Goal: Task Accomplishment & Management: Use online tool/utility

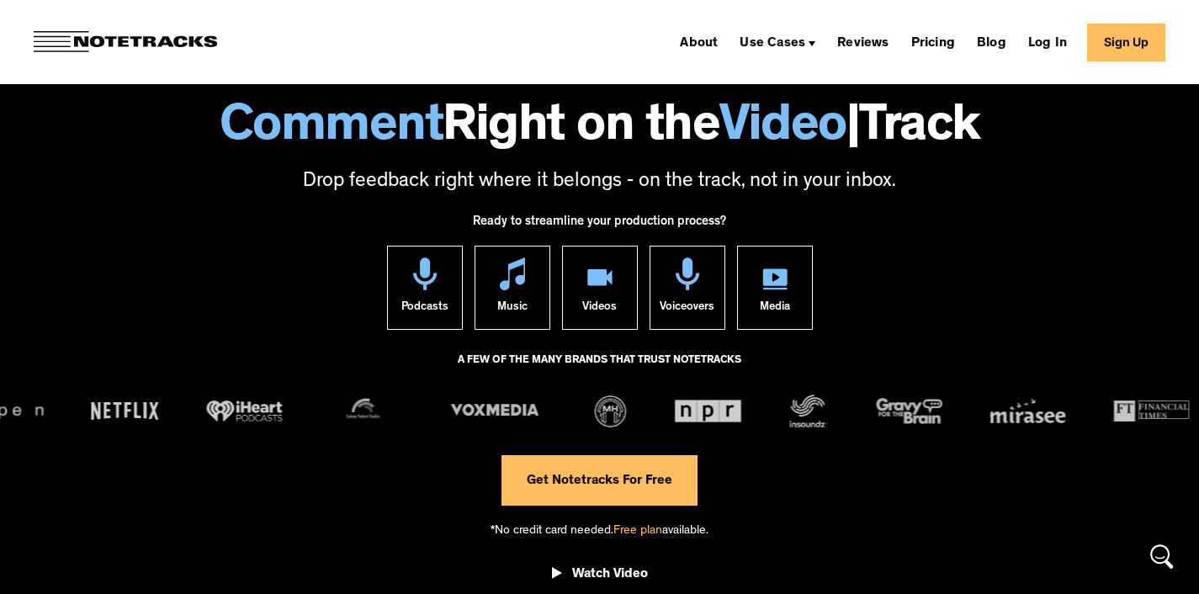
scroll to position [66, 0]
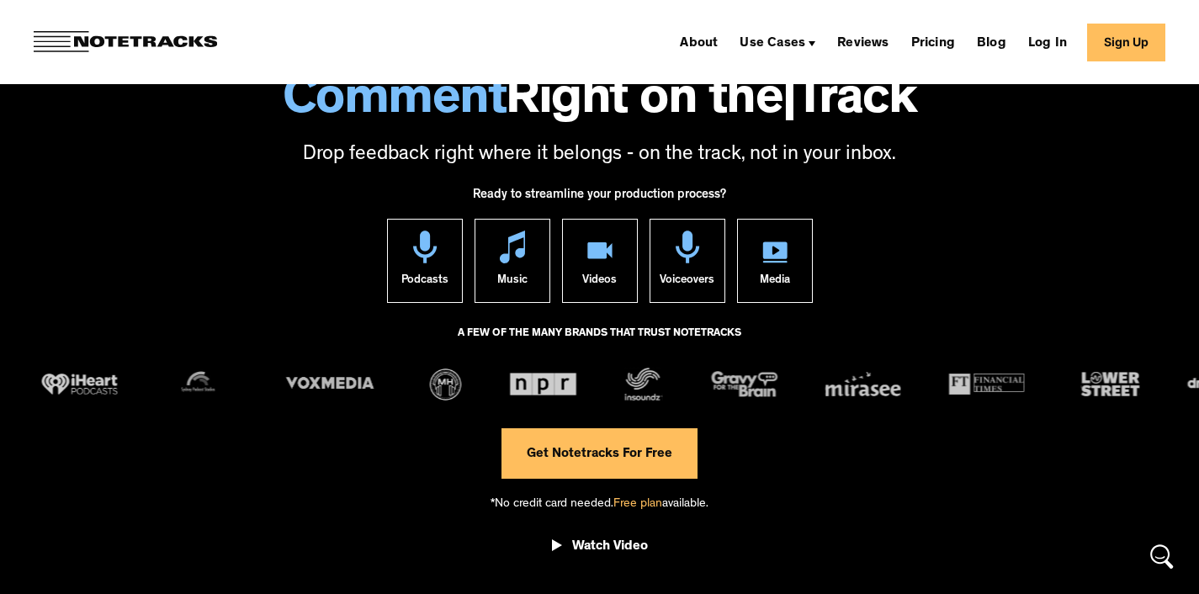
click at [595, 449] on link "Get Notetracks For Free" at bounding box center [600, 453] width 196 height 50
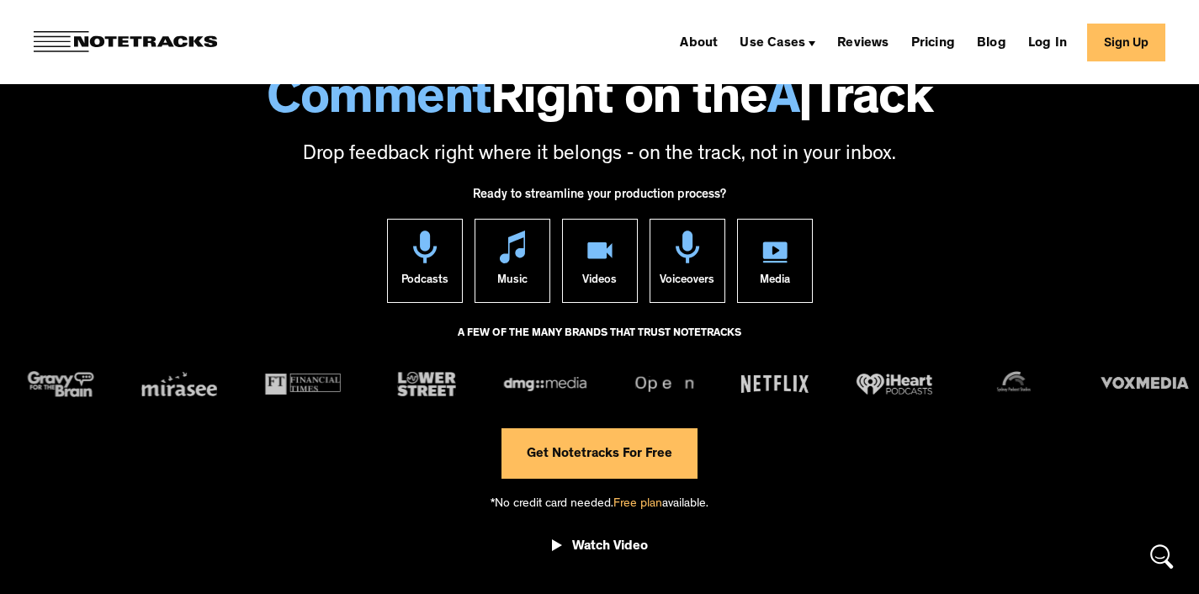
click at [1120, 39] on link "Sign Up" at bounding box center [1126, 43] width 78 height 38
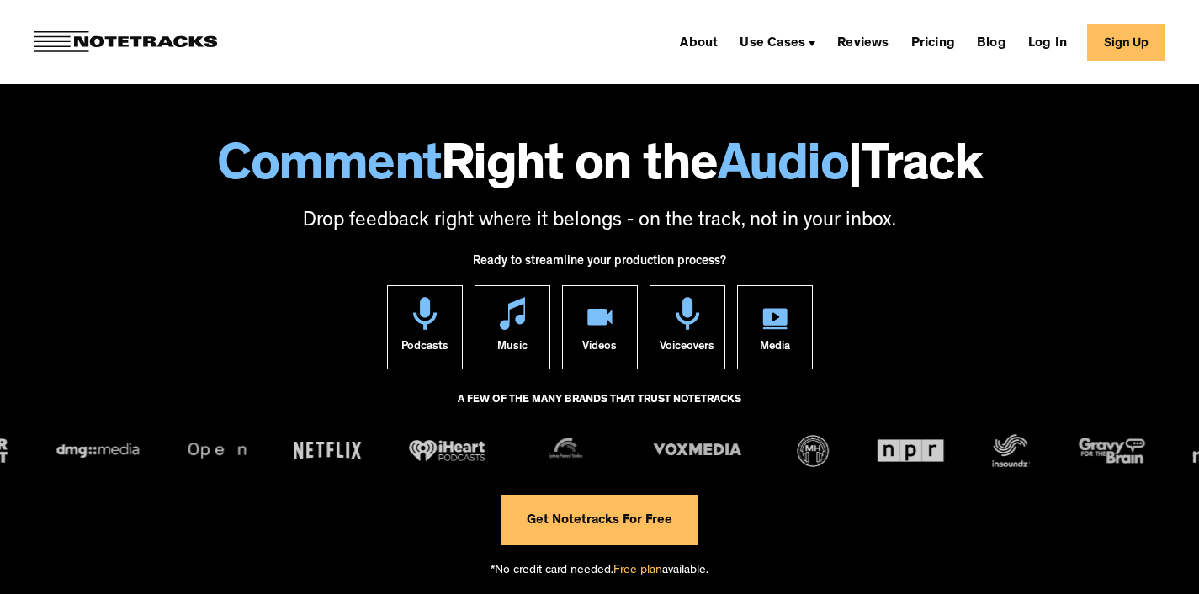
scroll to position [66, 0]
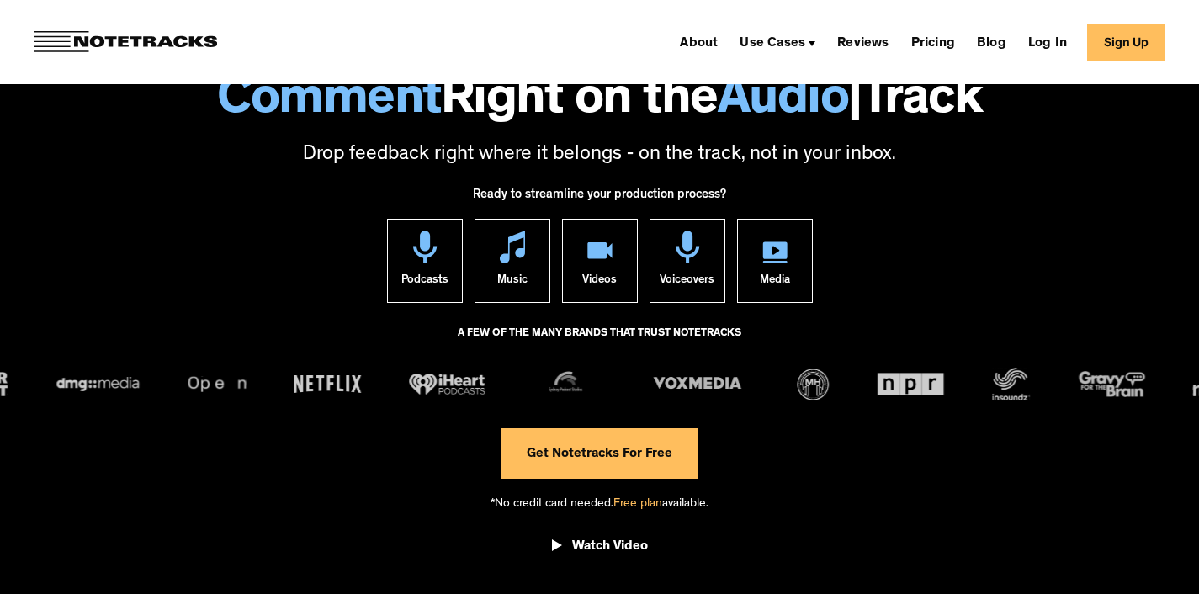
click at [1055, 45] on link "Log In" at bounding box center [1048, 42] width 52 height 27
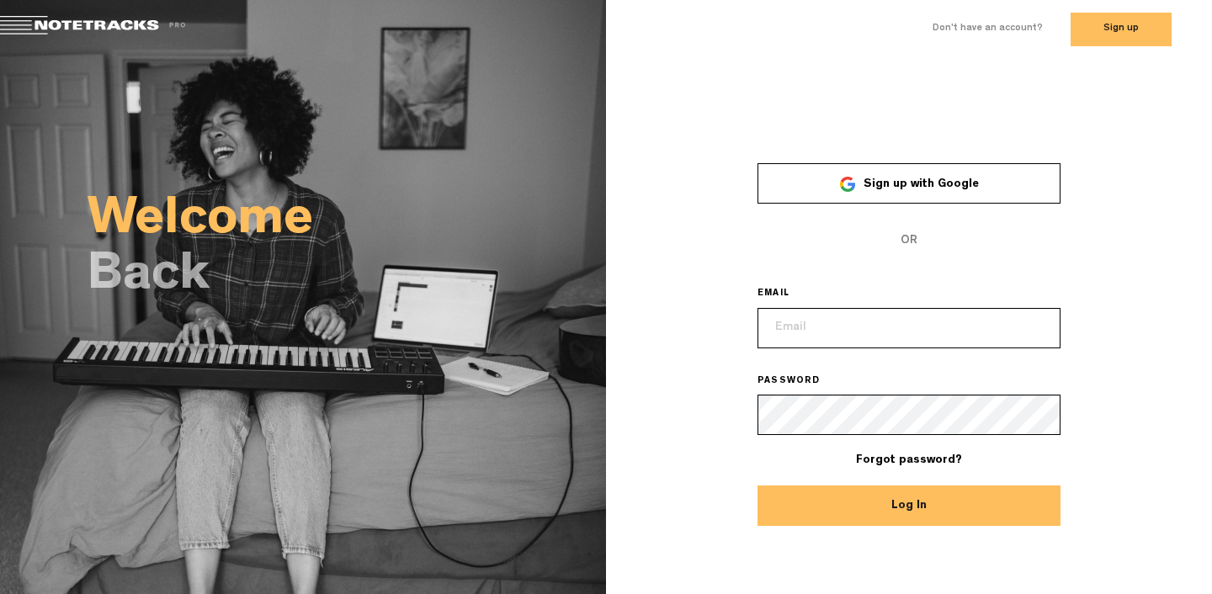
click at [910, 186] on span "Sign up with Google" at bounding box center [921, 184] width 115 height 12
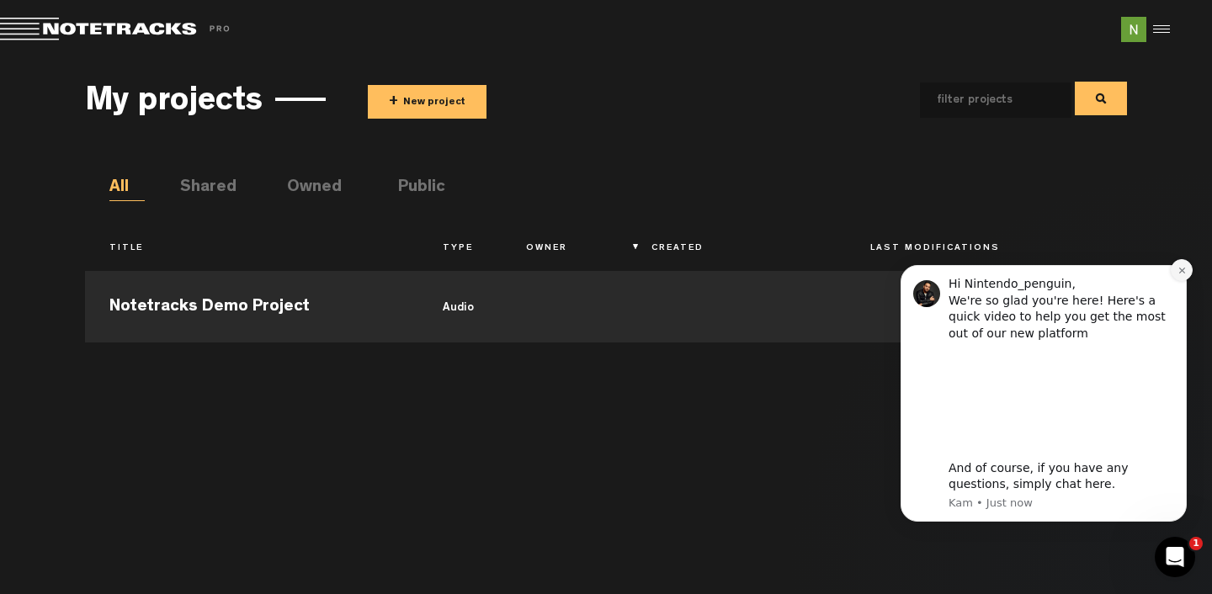
click at [1178, 268] on icon "Dismiss notification" at bounding box center [1181, 270] width 9 height 9
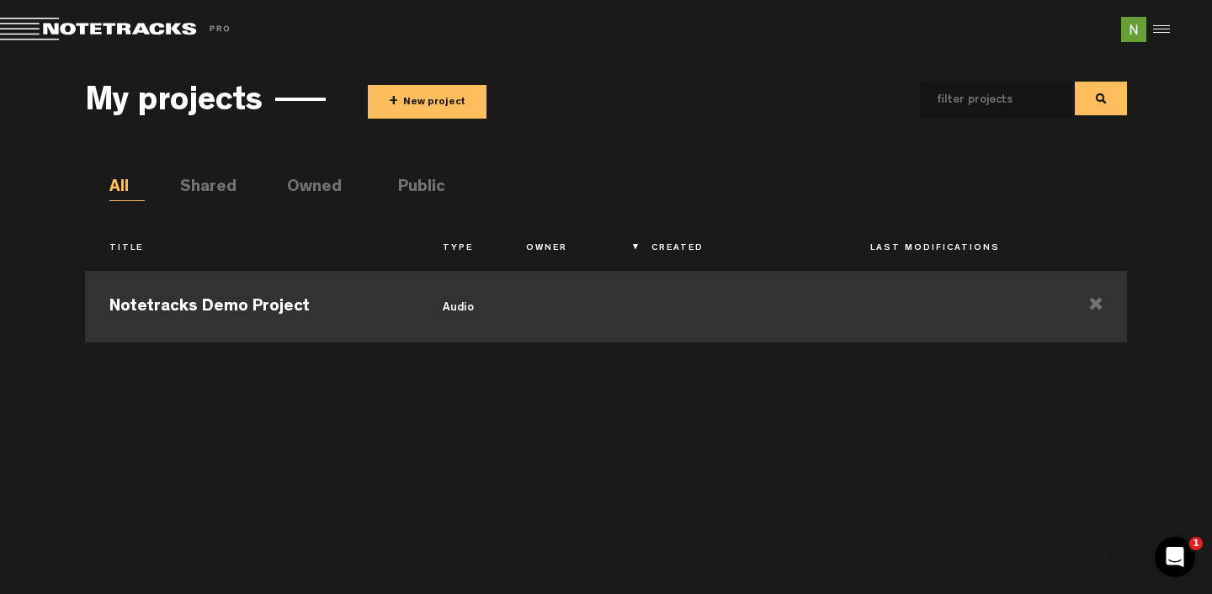
click at [166, 333] on td "Notetracks Demo Project" at bounding box center [251, 305] width 333 height 76
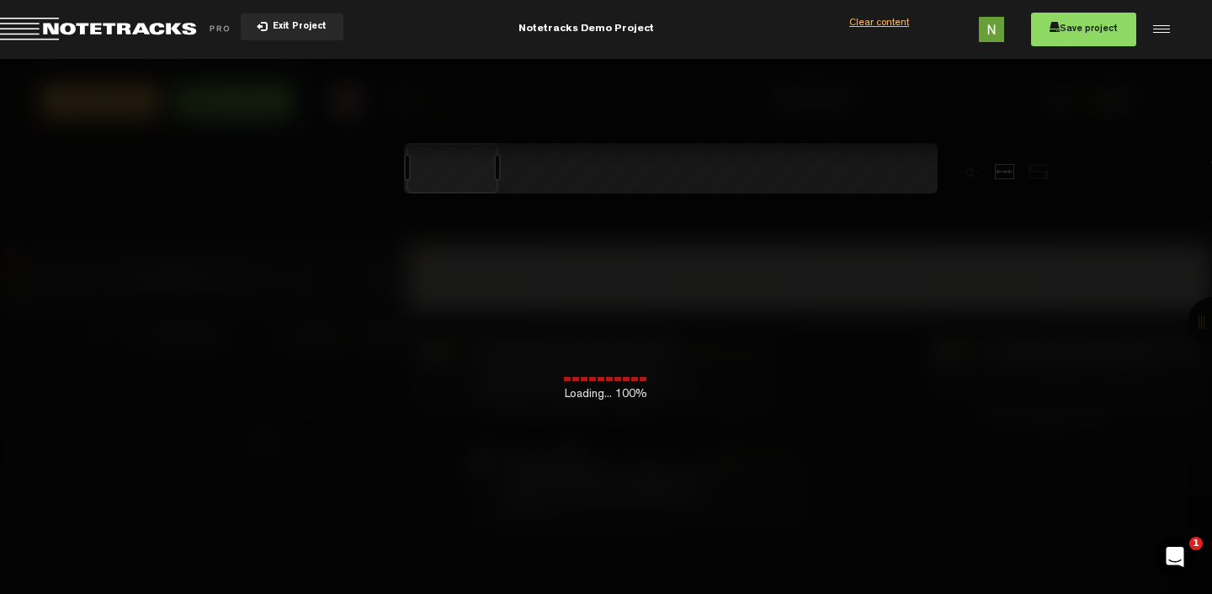
click at [154, 26] on span "Return to Project List" at bounding box center [118, 30] width 236 height 24
click at [285, 16] on button "Exit Project" at bounding box center [292, 26] width 103 height 27
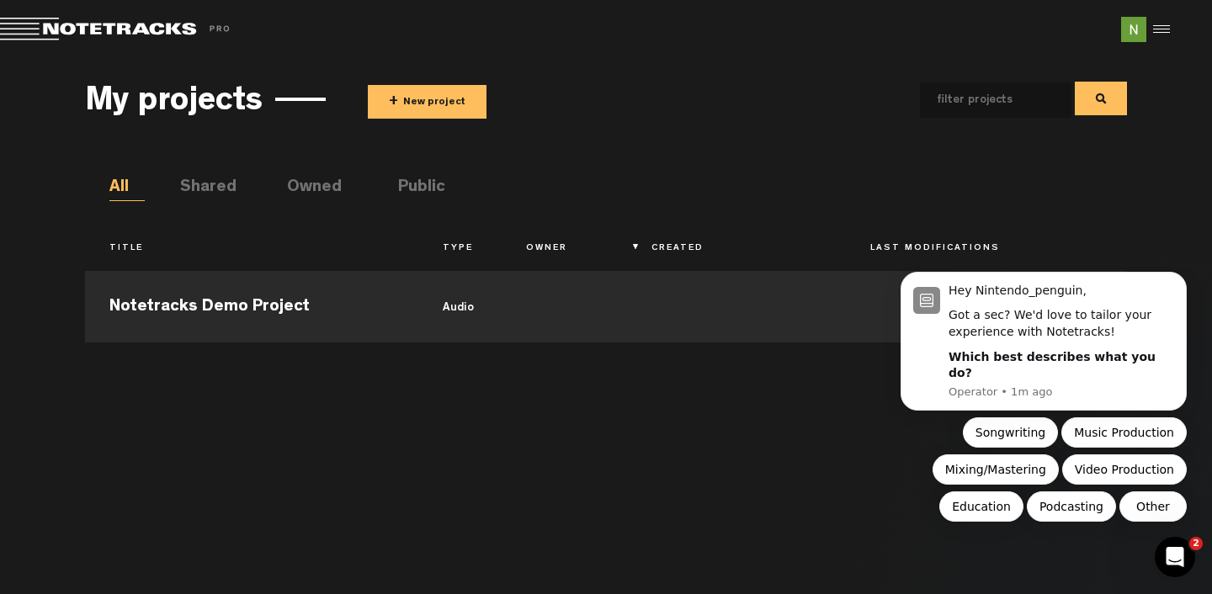
click at [435, 105] on button "+ New project" at bounding box center [427, 102] width 119 height 34
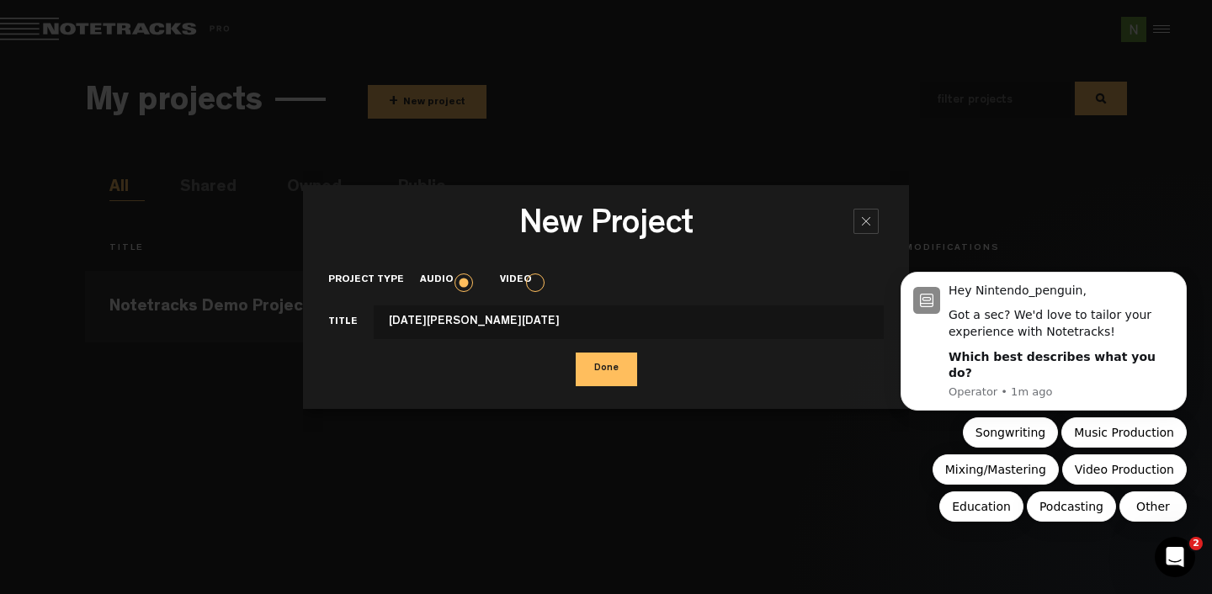
type input "Raja Raja Chozan"
click at [595, 372] on button "Done" at bounding box center [606, 370] width 61 height 34
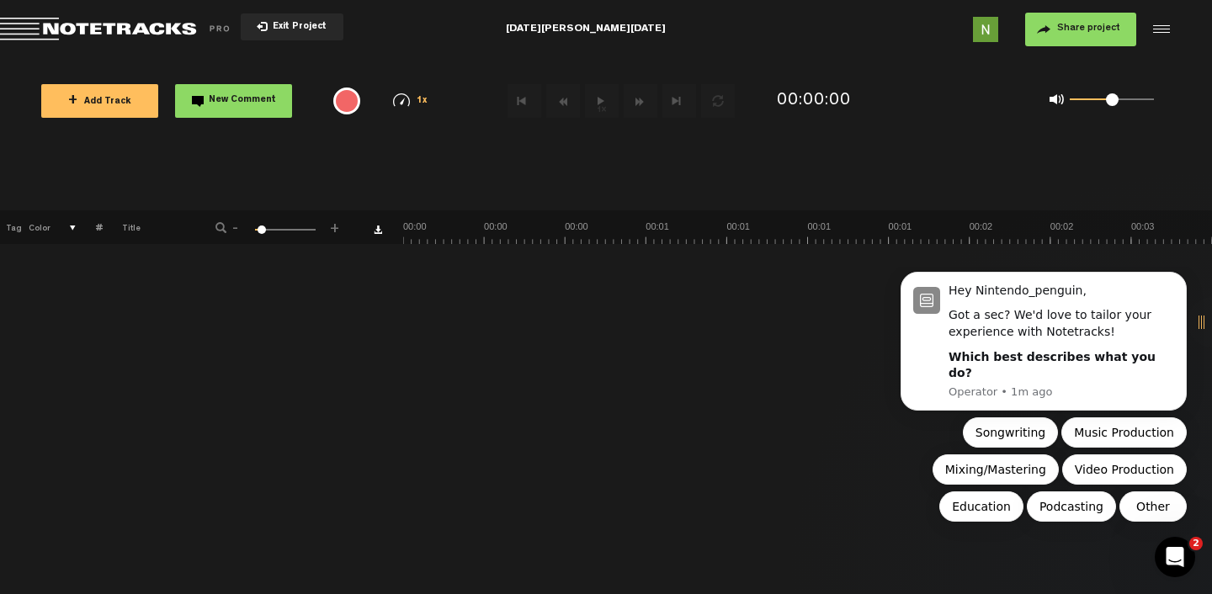
click at [100, 121] on div "+ Add Track New Comment" at bounding box center [168, 101] width 284 height 59
click at [122, 98] on span "+ Add Track" at bounding box center [99, 102] width 63 height 9
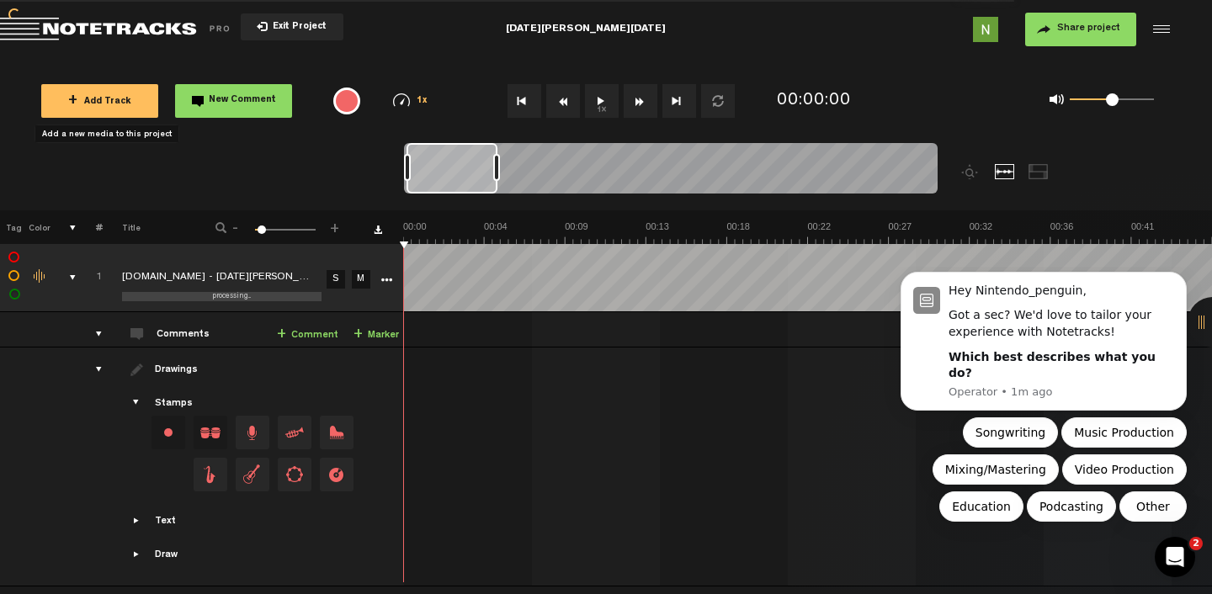
scroll to position [3, 0]
click at [226, 426] on span "Drag and drop a stamp" at bounding box center [211, 433] width 34 height 34
click at [261, 431] on span "Drag and drop a stamp" at bounding box center [253, 433] width 34 height 34
click at [214, 428] on span "Drag and drop a stamp" at bounding box center [211, 433] width 34 height 34
click at [244, 416] on span "Drag and drop a stamp" at bounding box center [253, 433] width 34 height 34
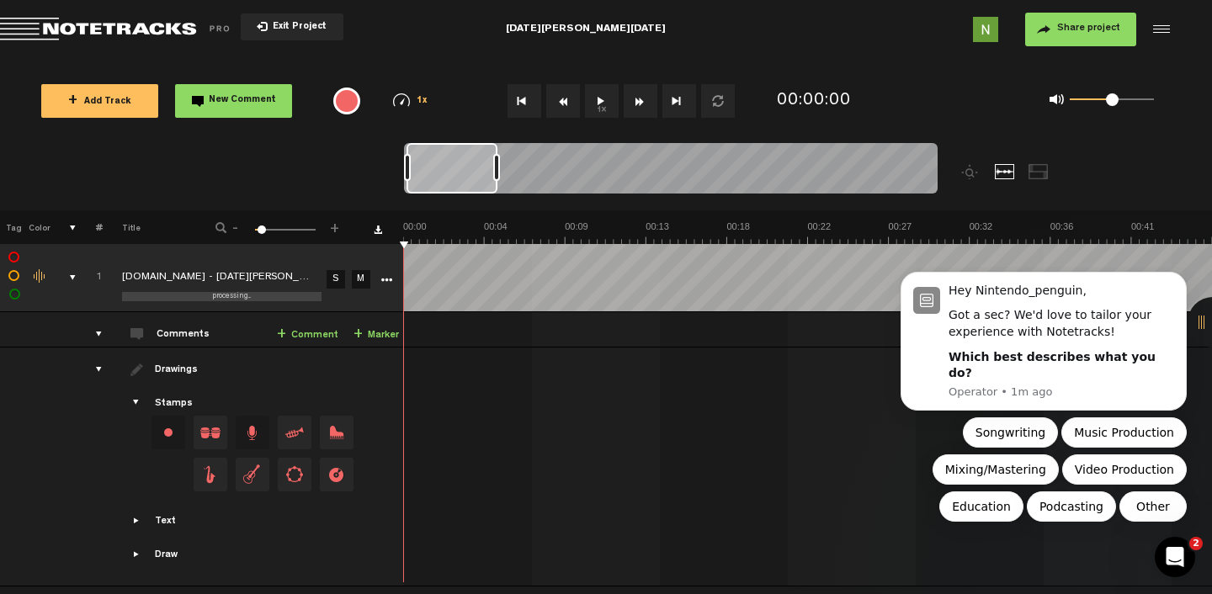
click at [216, 426] on span "Drag and drop a stamp" at bounding box center [211, 433] width 34 height 34
click at [603, 113] on button "1x" at bounding box center [602, 101] width 34 height 34
click at [264, 295] on div "processing..." at bounding box center [231, 296] width 219 height 9
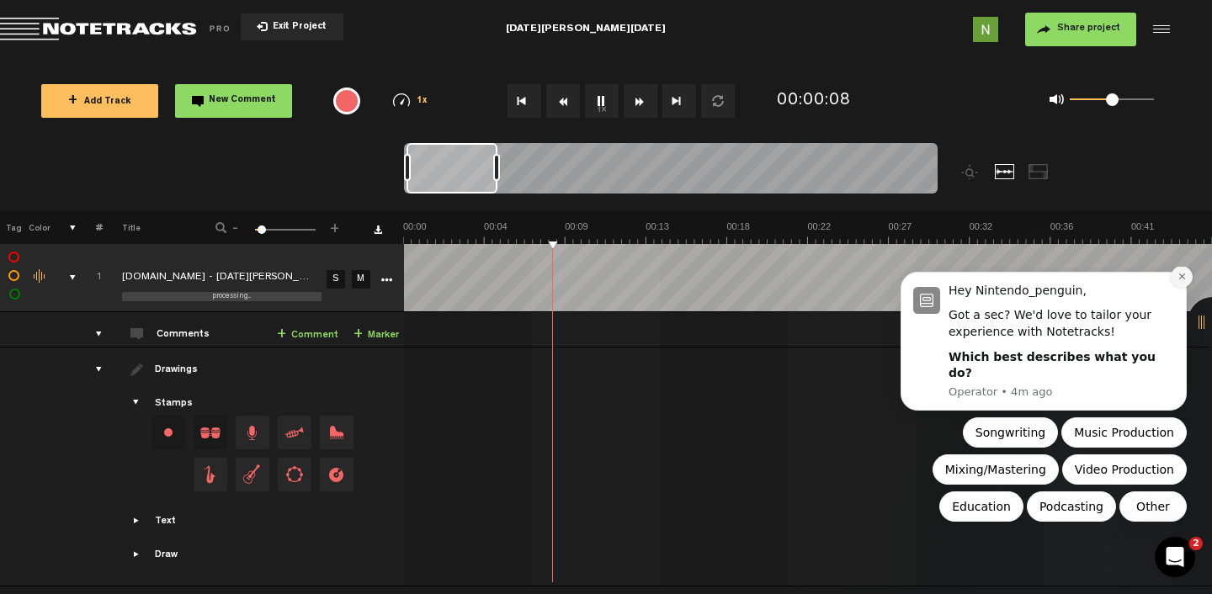
click at [1179, 281] on icon "Dismiss notification" at bounding box center [1181, 276] width 9 height 9
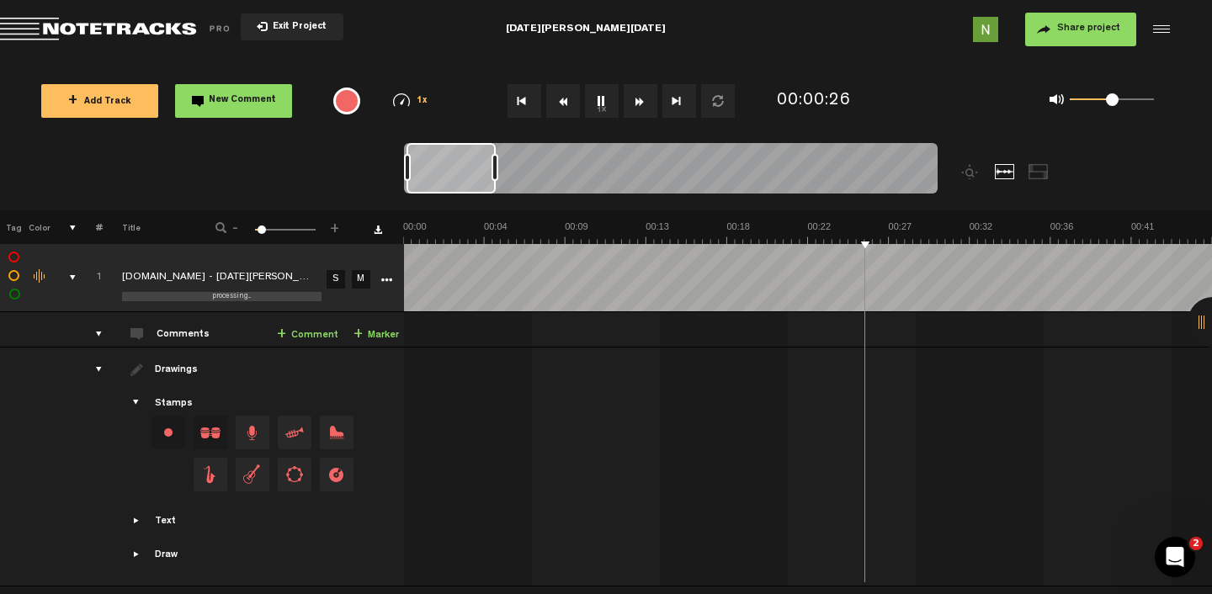
scroll to position [0, 101]
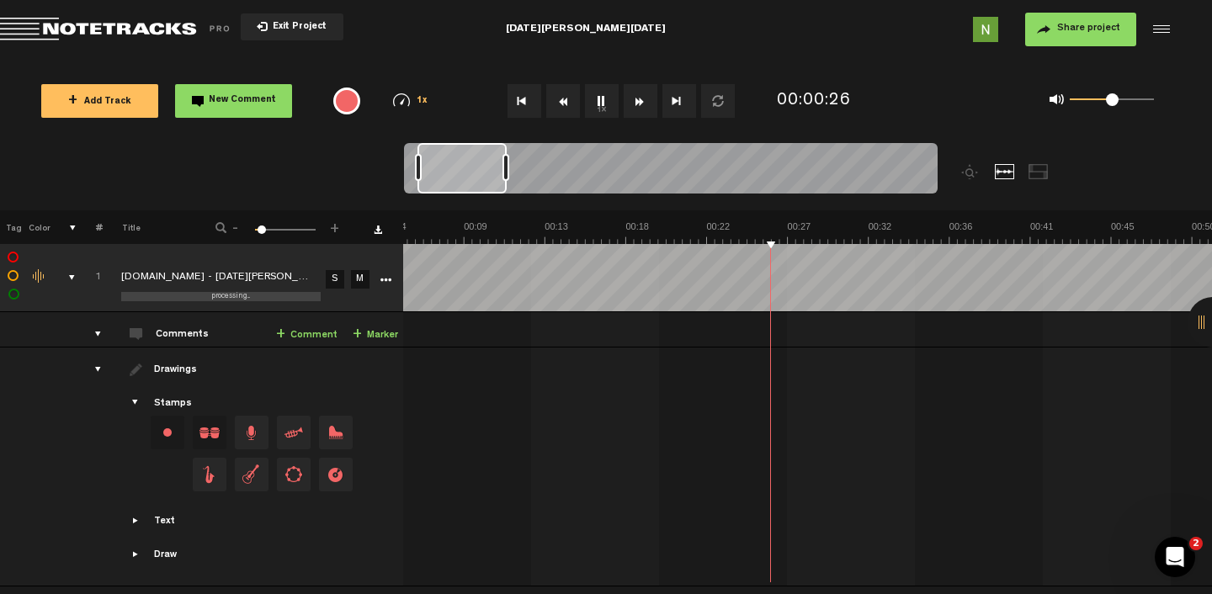
click at [603, 109] on button "1x" at bounding box center [602, 101] width 34 height 34
drag, startPoint x: 320, startPoint y: 428, endPoint x: 759, endPoint y: 404, distance: 440.0
click at [759, 404] on tr "Drawings Stamps Text Intro" at bounding box center [605, 467] width 1213 height 239
drag, startPoint x: 777, startPoint y: 397, endPoint x: 763, endPoint y: 369, distance: 30.9
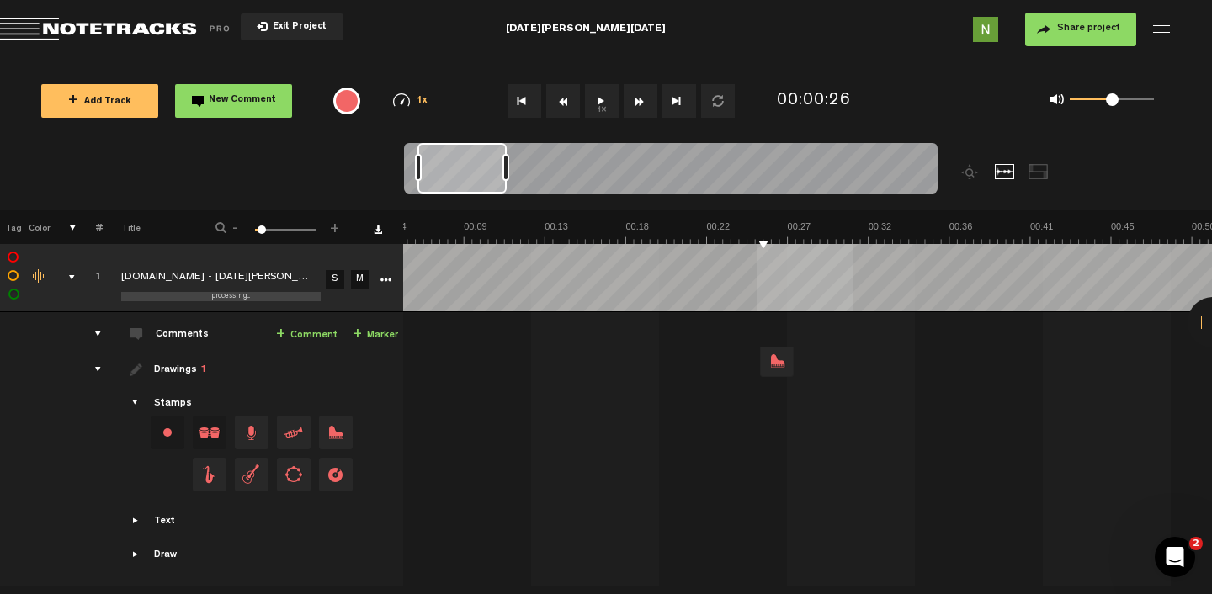
click at [763, 369] on div at bounding box center [777, 360] width 34 height 34
drag, startPoint x: 765, startPoint y: 393, endPoint x: 765, endPoint y: 354, distance: 38.7
click at [765, 354] on div at bounding box center [777, 358] width 34 height 34
click at [300, 337] on link "+ Comment" at bounding box center [306, 335] width 61 height 19
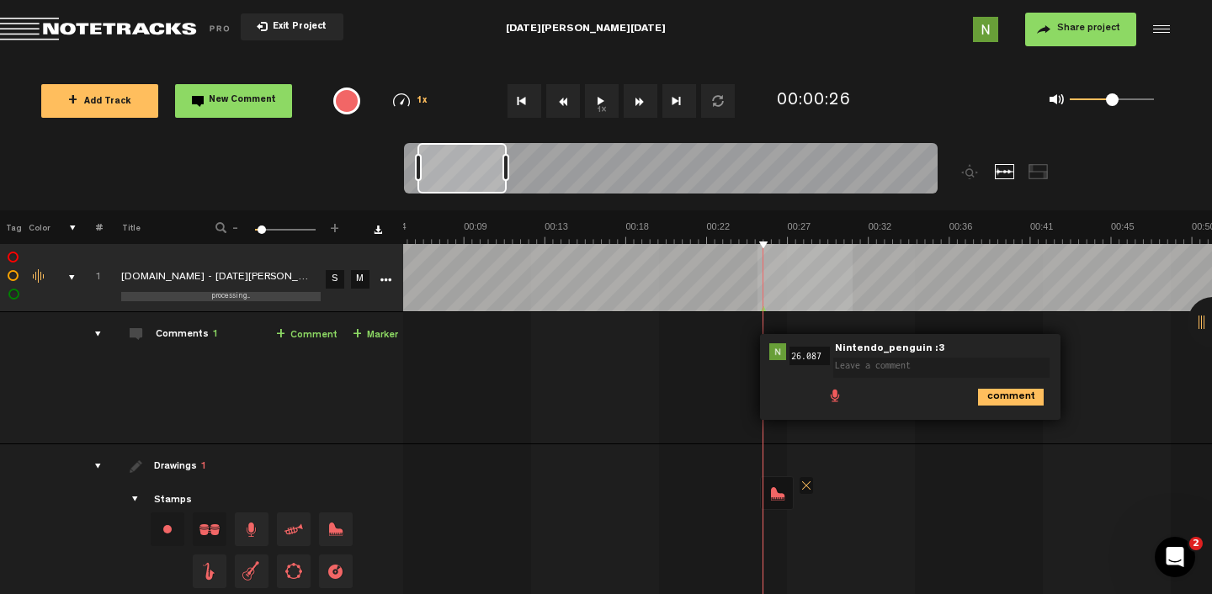
drag, startPoint x: 780, startPoint y: 342, endPoint x: 813, endPoint y: 342, distance: 32.8
click at [813, 342] on div "00:26 26.087 - NaN:NaN • Nintendo_penguin :3: "" Nintendo_penguin :3 comment" at bounding box center [910, 377] width 300 height 86
click at [775, 311] on td at bounding box center [807, 278] width 809 height 68
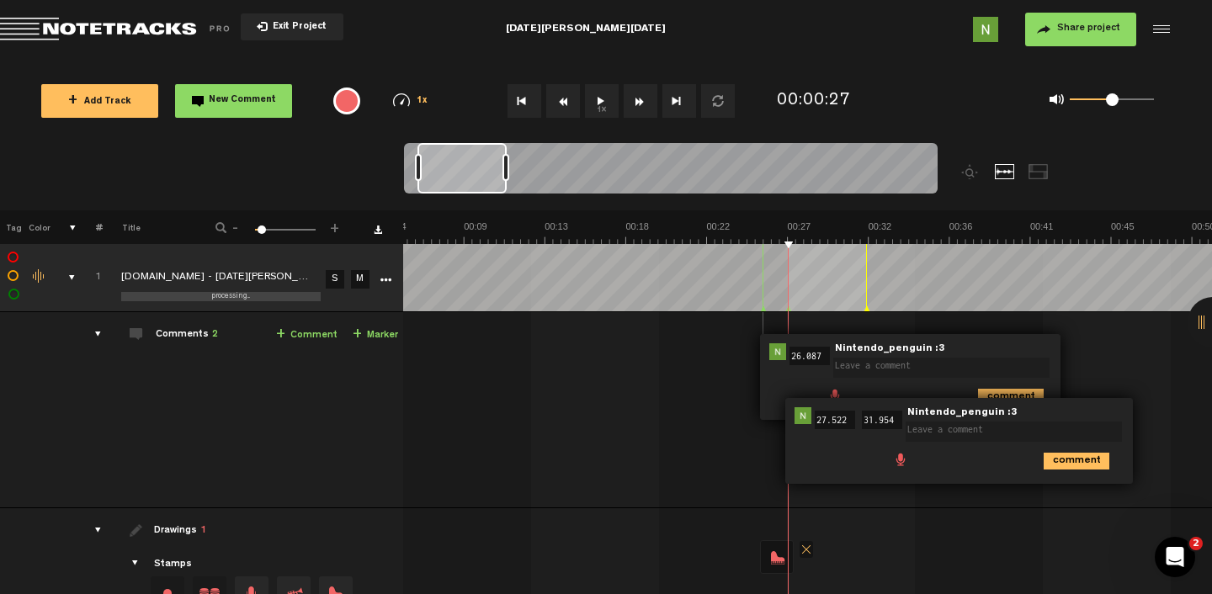
click at [986, 477] on div "00:27 27.522 - 00:31 31.954 • Nintendo_penguin :3: "" Nintendo_penguin :3 comme…" at bounding box center [959, 441] width 348 height 86
click at [982, 417] on span "Nintendo_penguin :3" at bounding box center [962, 413] width 113 height 12
click at [978, 433] on textarea at bounding box center [1014, 432] width 216 height 20
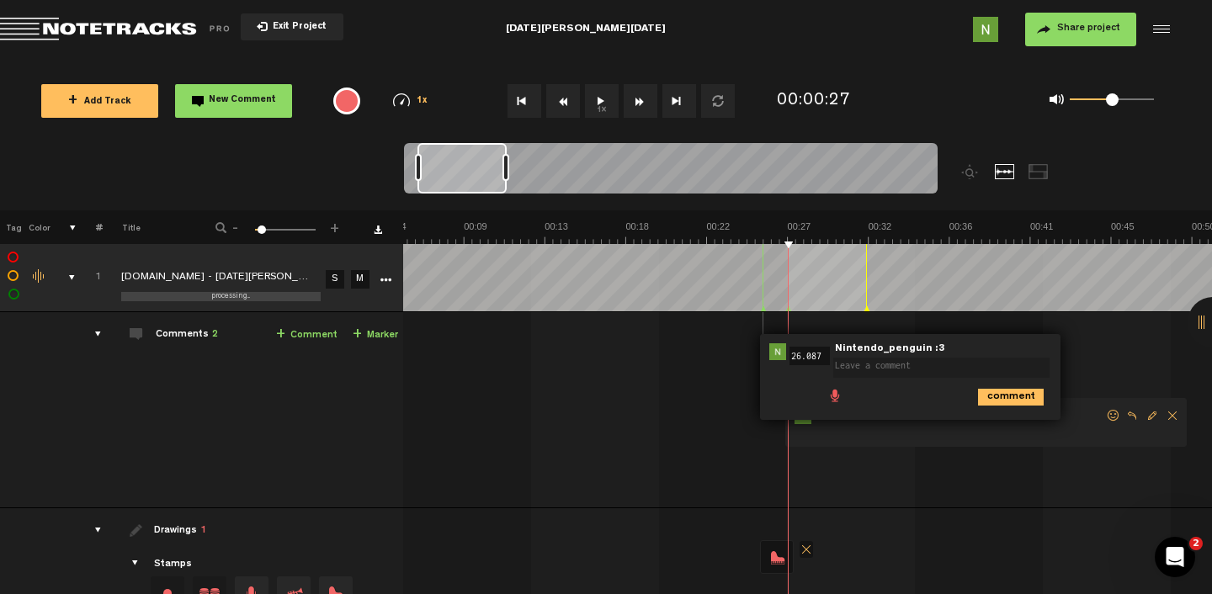
click at [901, 369] on textarea at bounding box center [941, 368] width 216 height 20
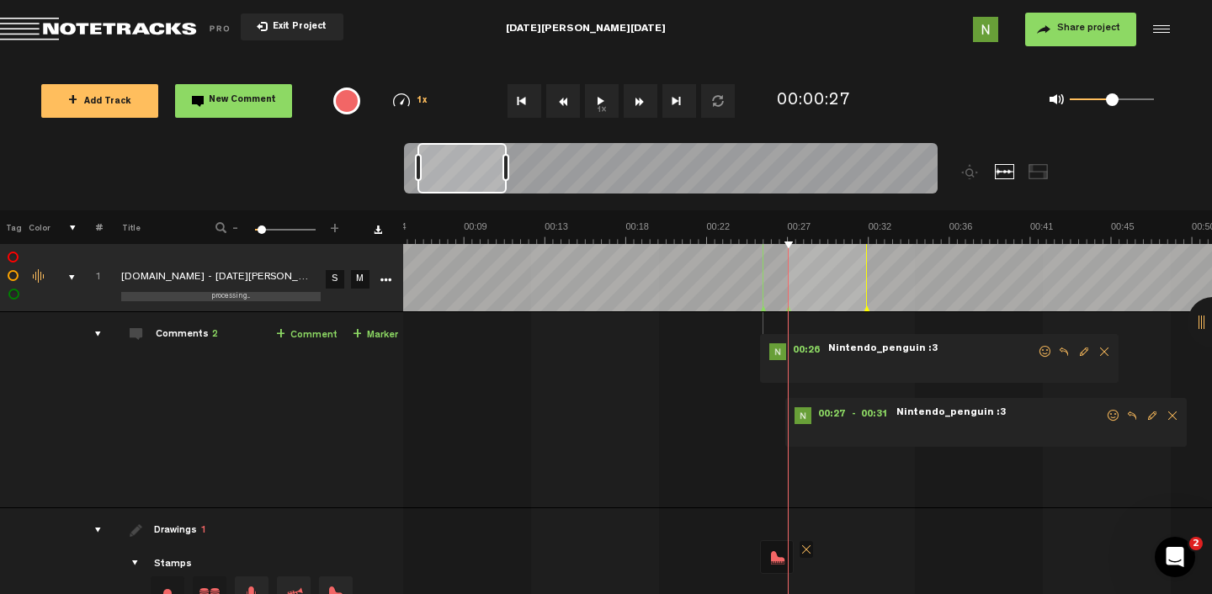
click at [1162, 410] on span "Delete comment" at bounding box center [1172, 416] width 20 height 12
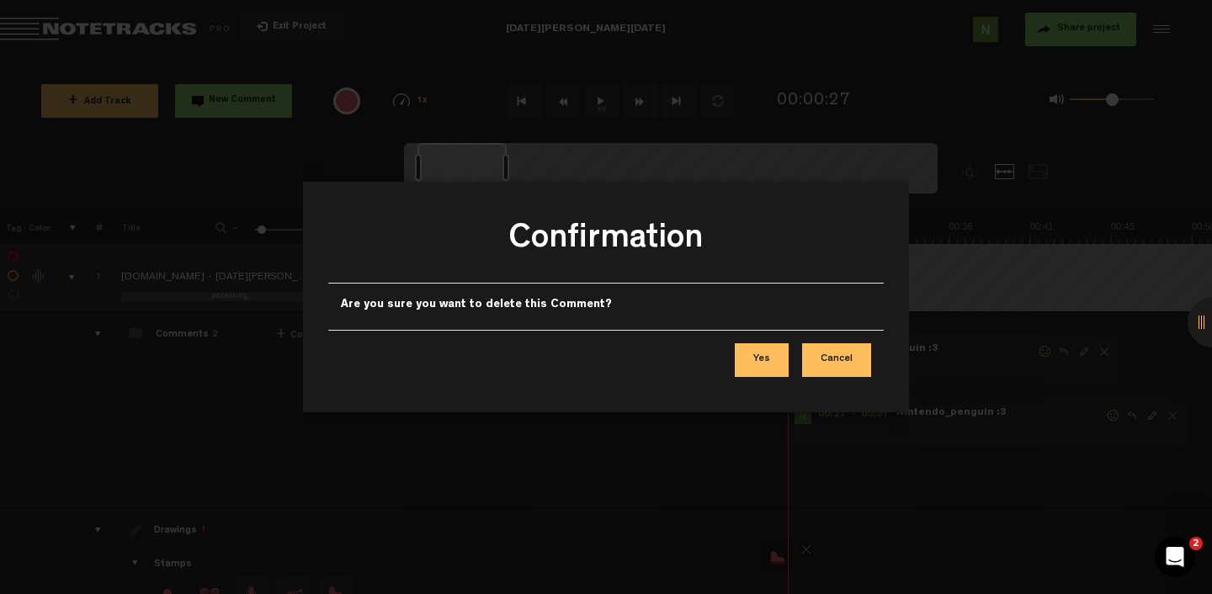
click at [766, 357] on button "Yes" at bounding box center [762, 360] width 54 height 34
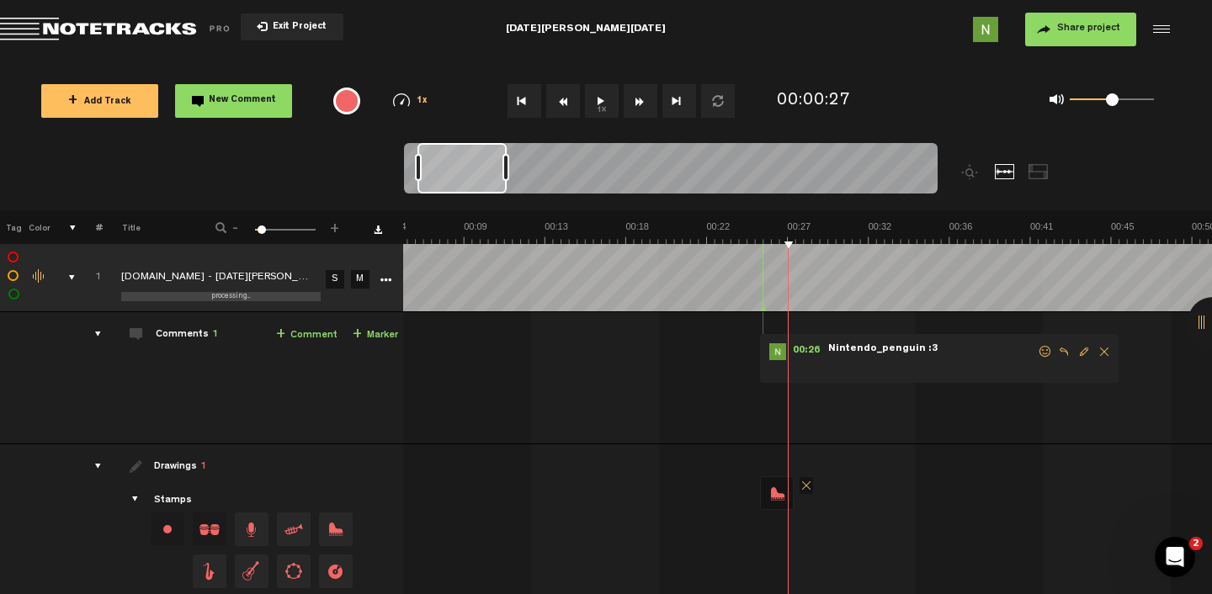
click at [1094, 353] on span "Delete comment" at bounding box center [1104, 352] width 20 height 12
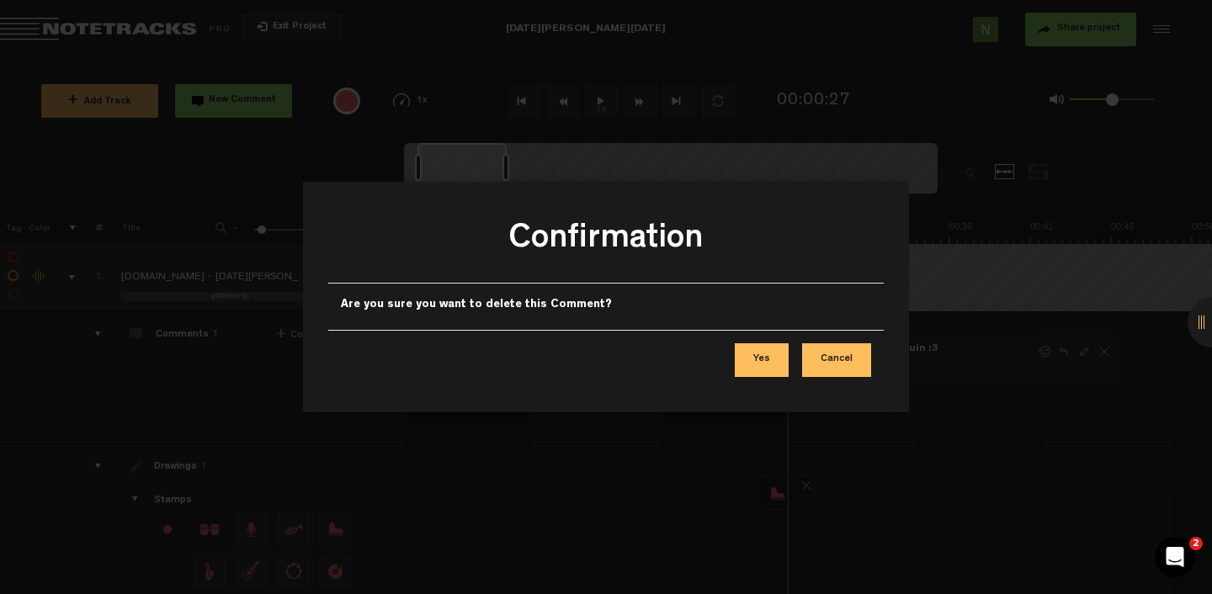
click at [745, 351] on button "Yes" at bounding box center [762, 360] width 54 height 34
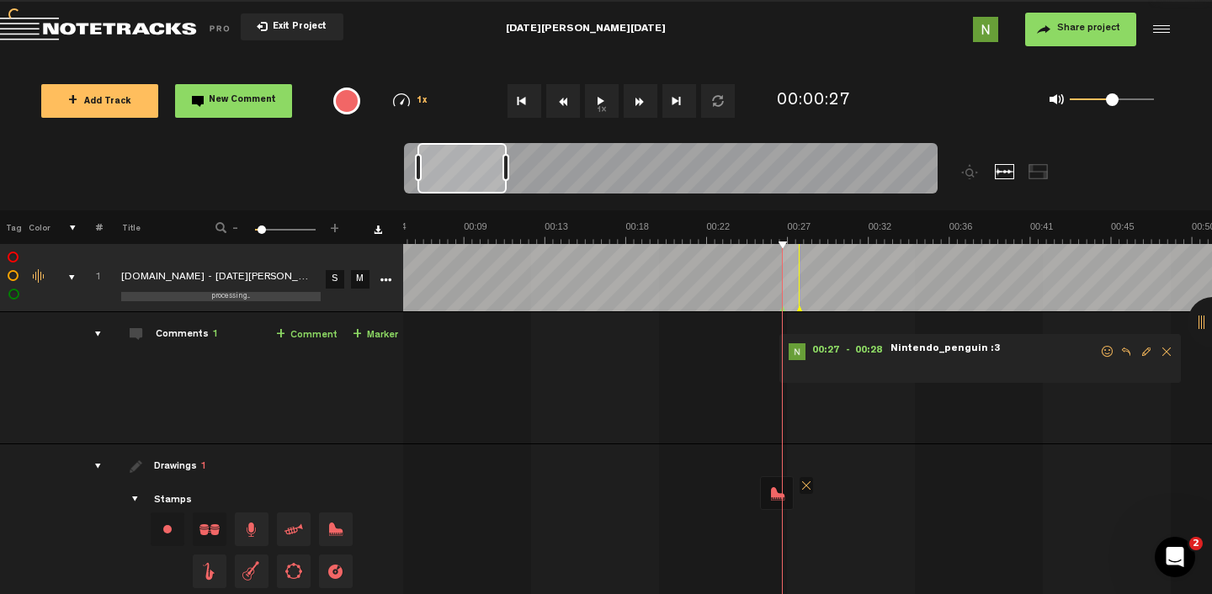
click at [1156, 350] on span "Delete comment" at bounding box center [1166, 352] width 20 height 12
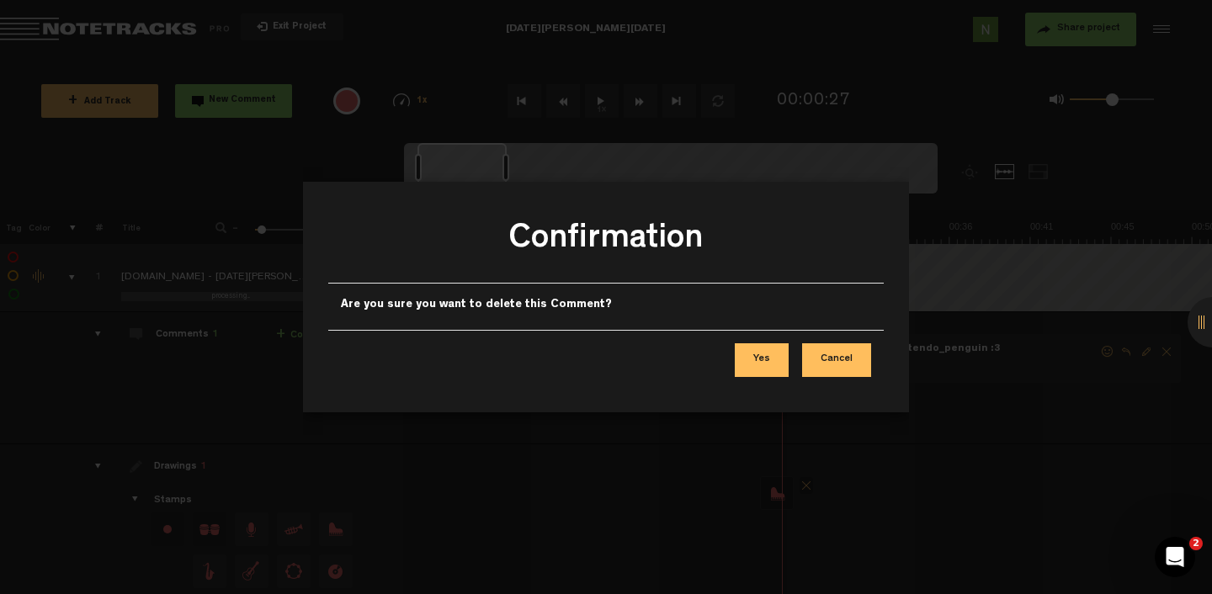
click at [751, 348] on button "Yes" at bounding box center [762, 360] width 54 height 34
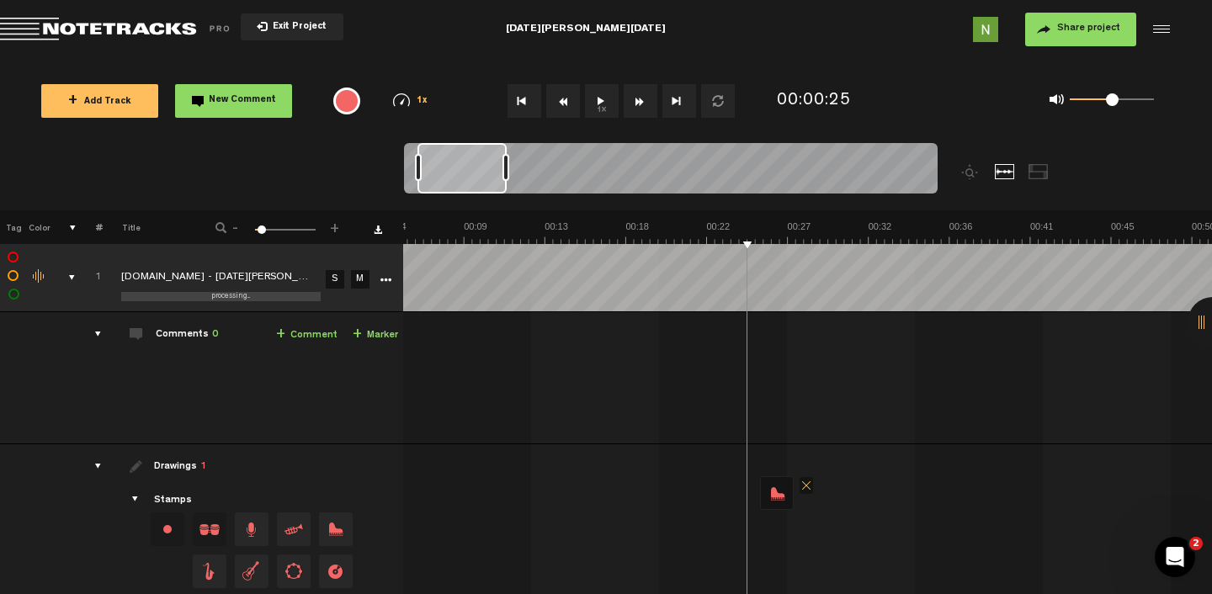
click at [598, 90] on button "1x" at bounding box center [602, 101] width 34 height 34
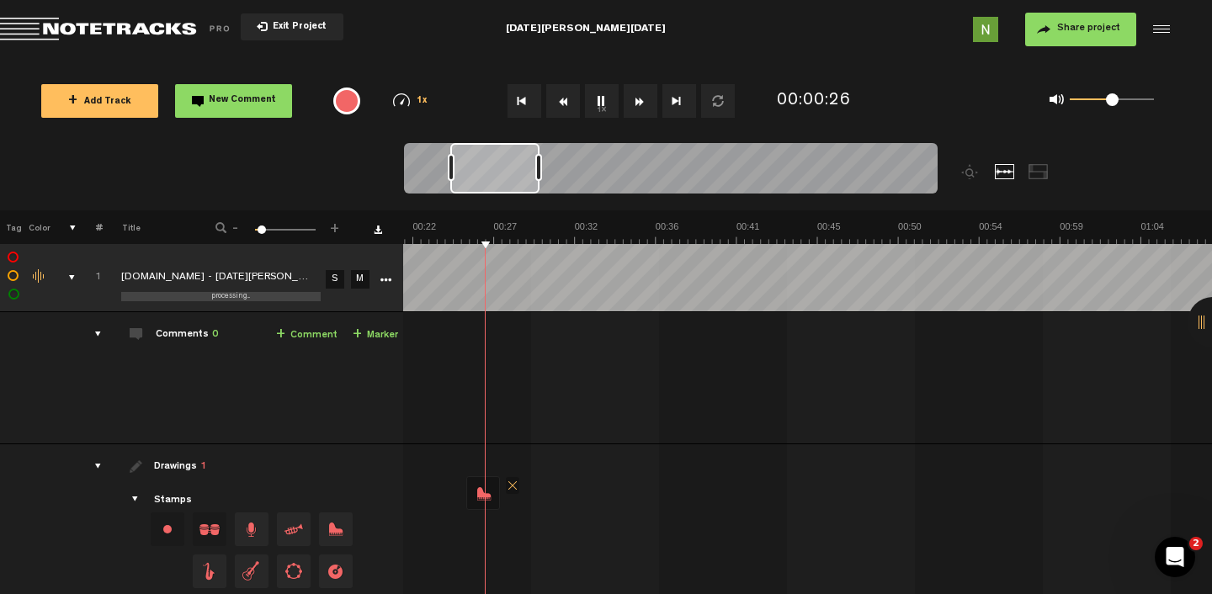
scroll to position [0, 397]
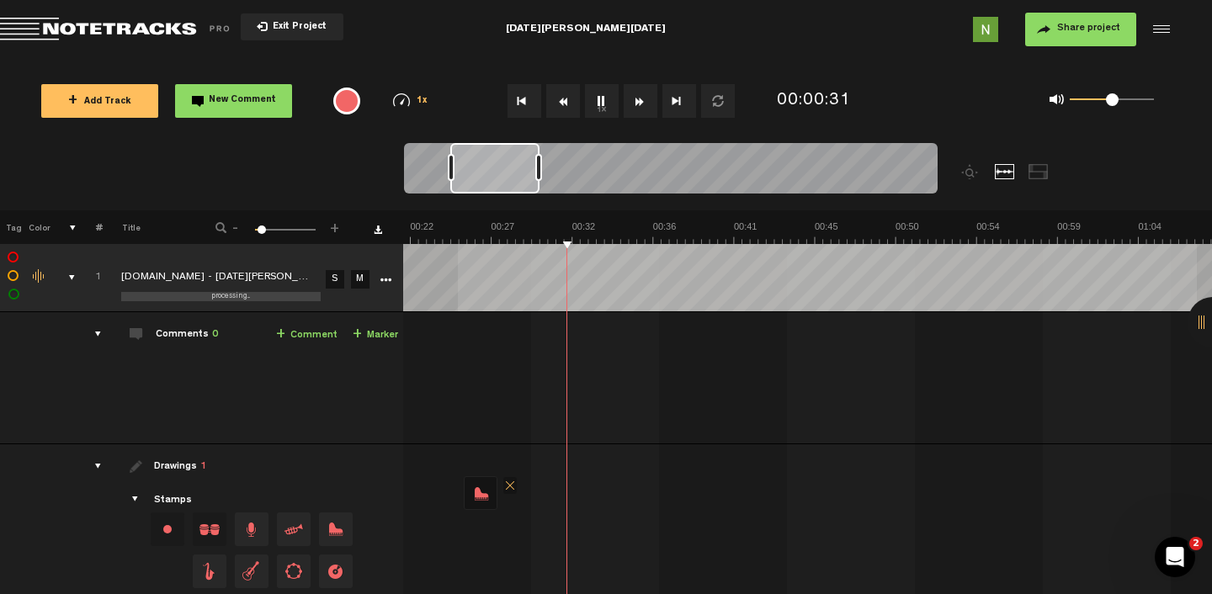
click at [1204, 258] on div "+ New drawing Tag Color # Title - 1 100 6 + 1 processing... SpotiDownloader.com…" at bounding box center [606, 402] width 1212 height 384
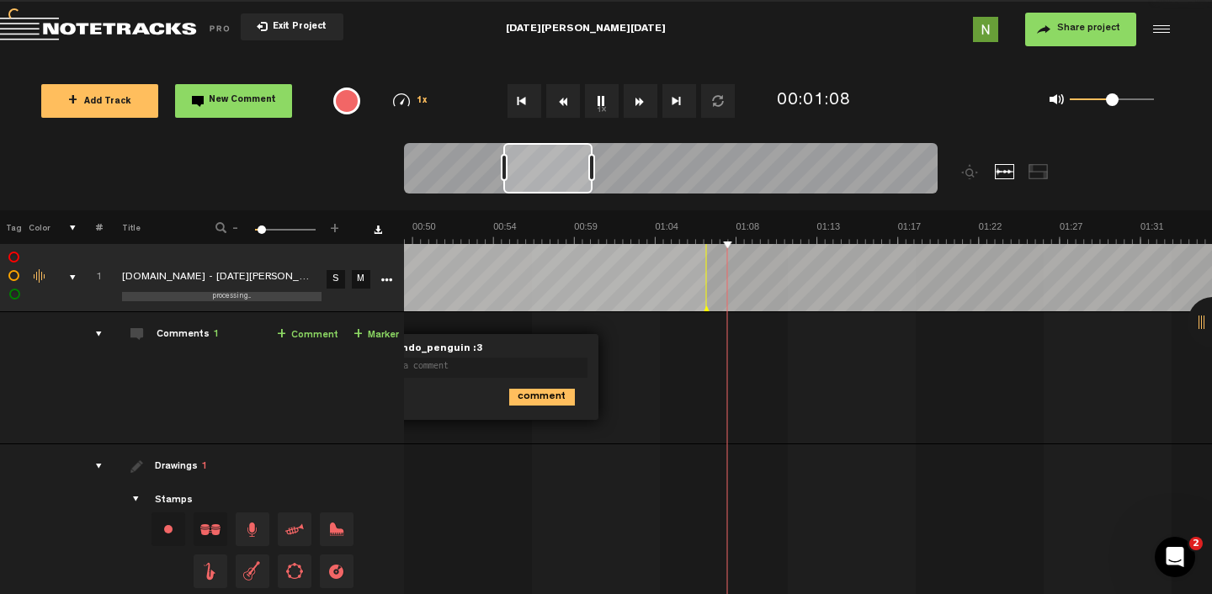
scroll to position [0, 884]
click at [603, 101] on button "1x" at bounding box center [602, 101] width 34 height 34
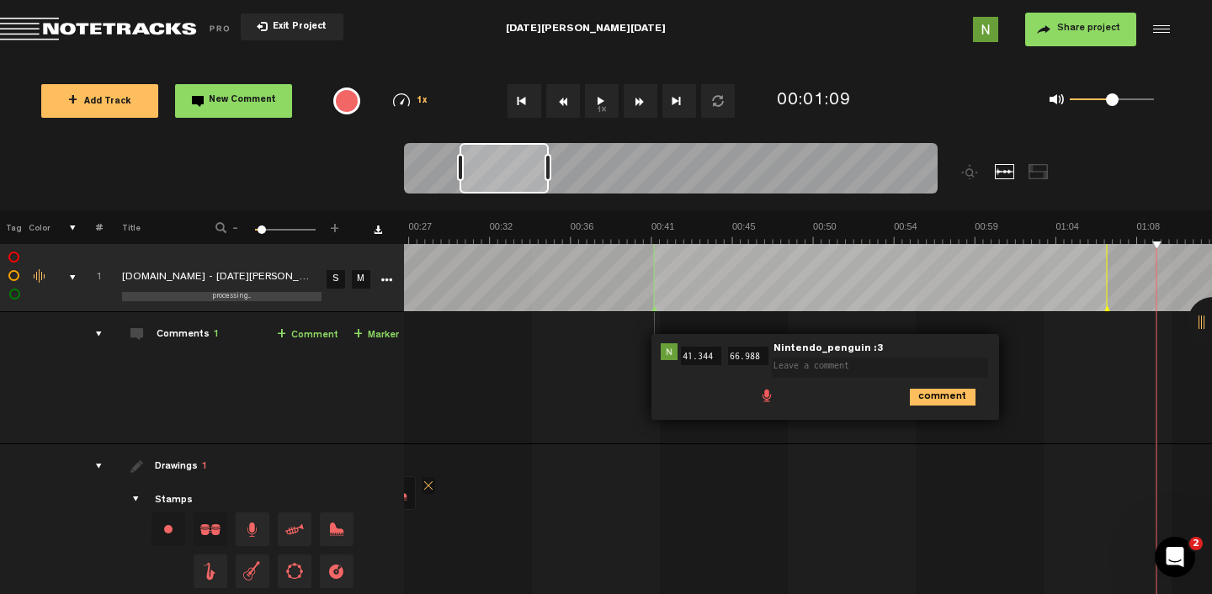
scroll to position [0, 0]
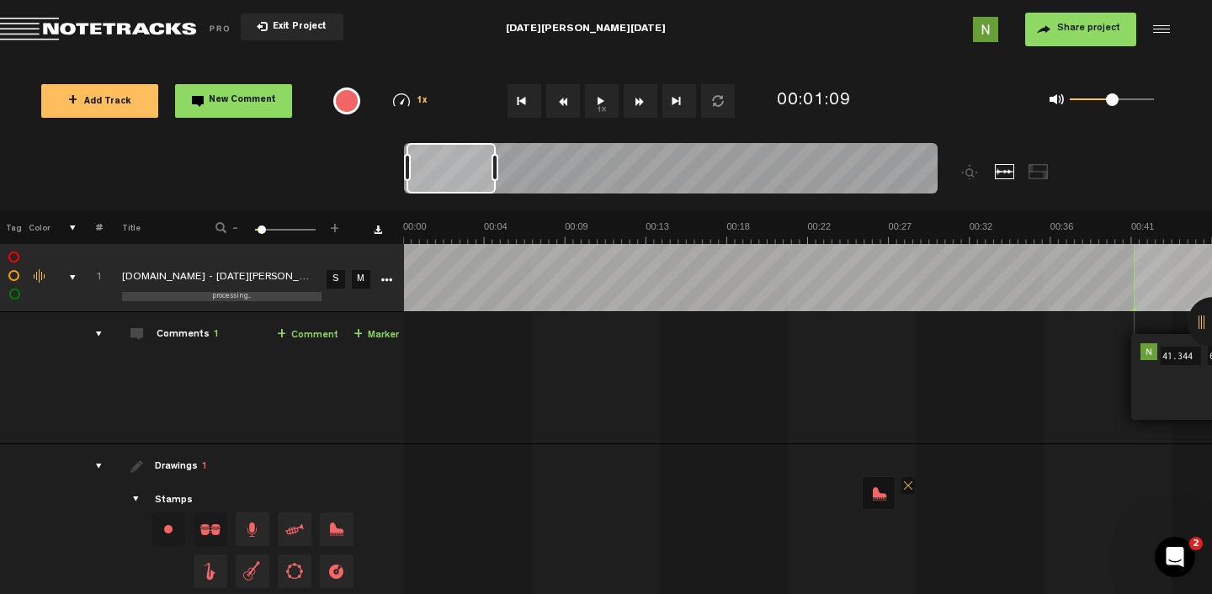
click at [1167, 25] on div at bounding box center [1158, 29] width 25 height 25
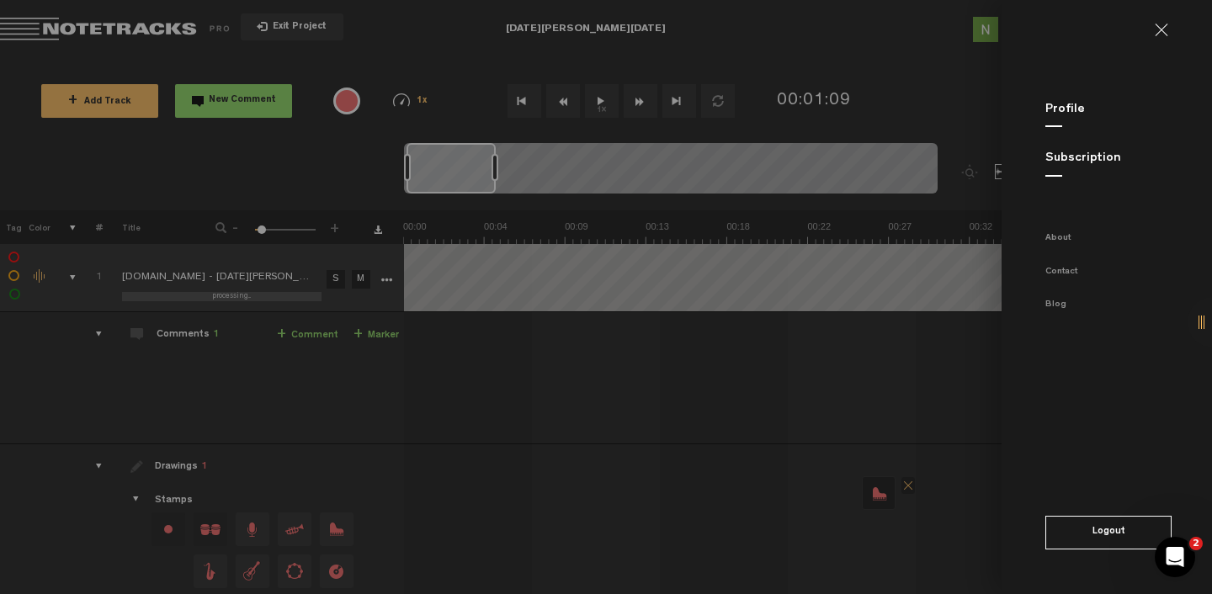
click at [786, 393] on md-backdrop at bounding box center [606, 297] width 1212 height 594
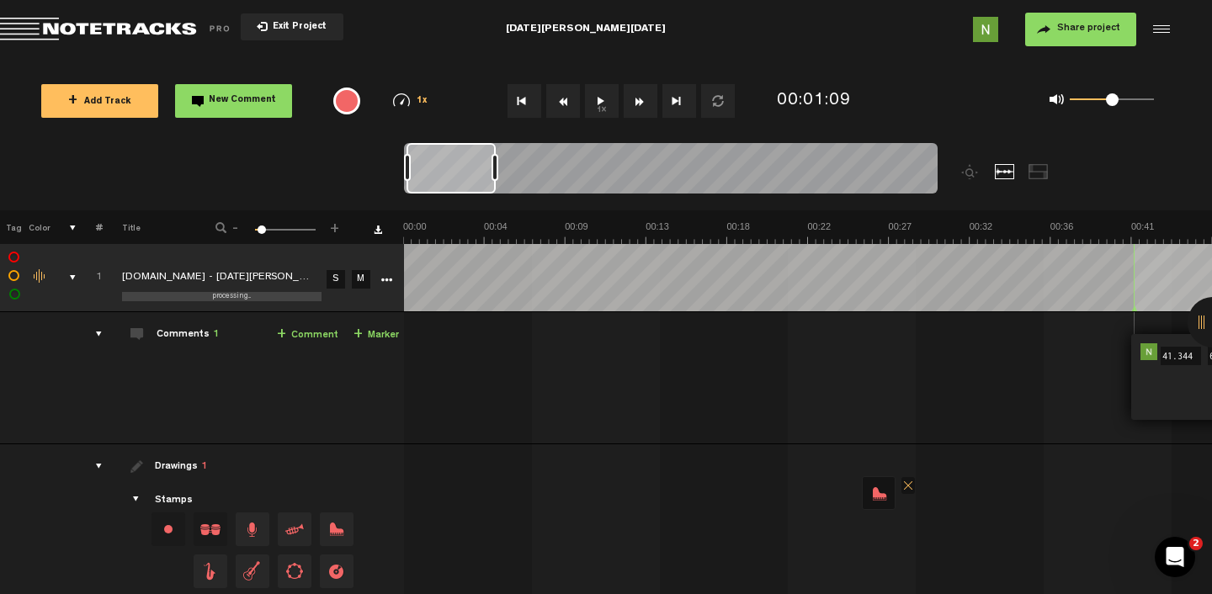
click at [134, 27] on span "Return to Project List" at bounding box center [118, 30] width 236 height 24
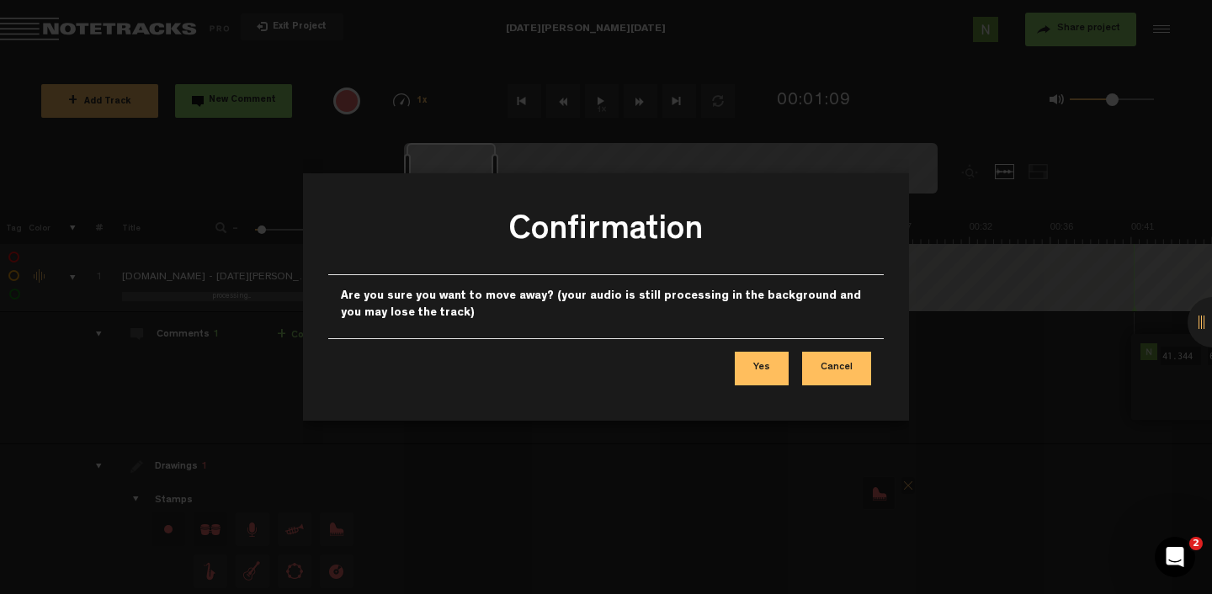
click at [818, 370] on button "Cancel" at bounding box center [836, 369] width 69 height 34
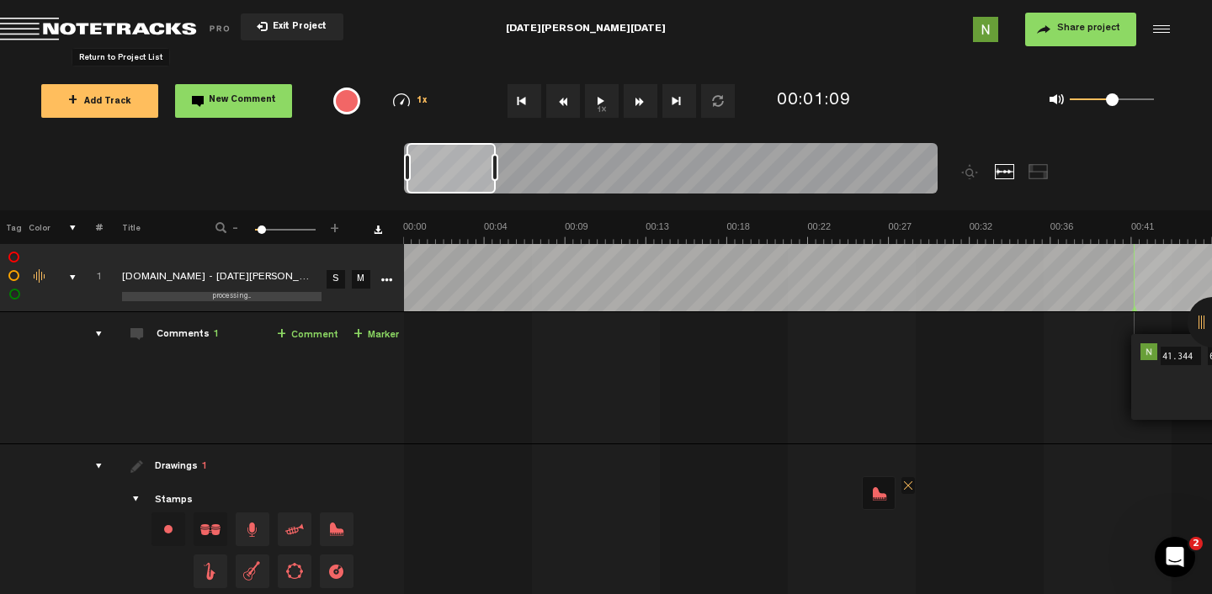
click at [188, 295] on div "processing..." at bounding box center [231, 296] width 219 height 9
click at [226, 300] on span "processing..." at bounding box center [231, 297] width 39 height 8
click at [88, 277] on div "Click to change the order number" at bounding box center [92, 278] width 26 height 16
click at [981, 34] on img at bounding box center [985, 29] width 25 height 25
